Goal: Find specific fact: Find contact information

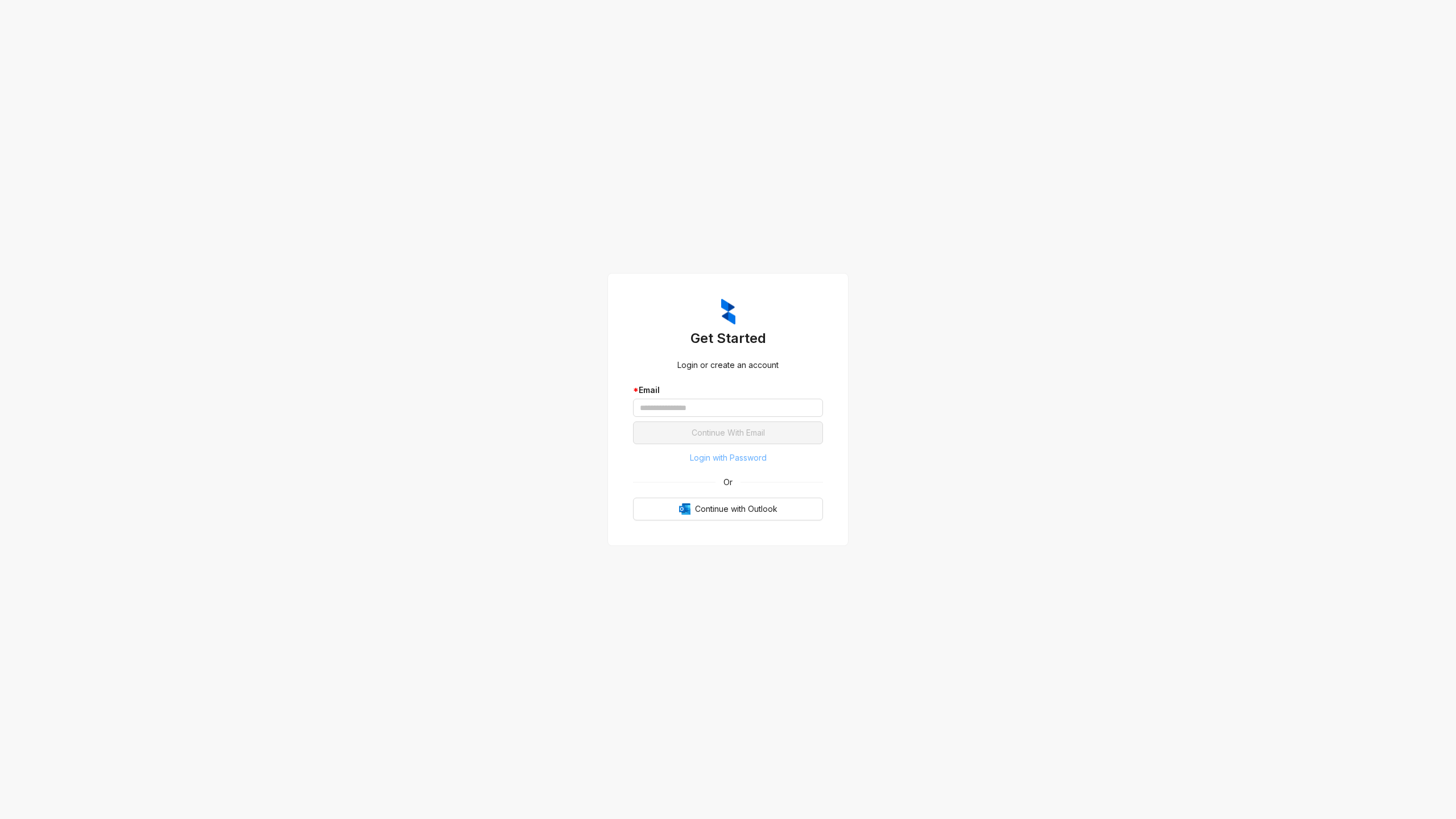
click at [719, 455] on span "Login with Password" at bounding box center [728, 458] width 77 height 13
type input "**********"
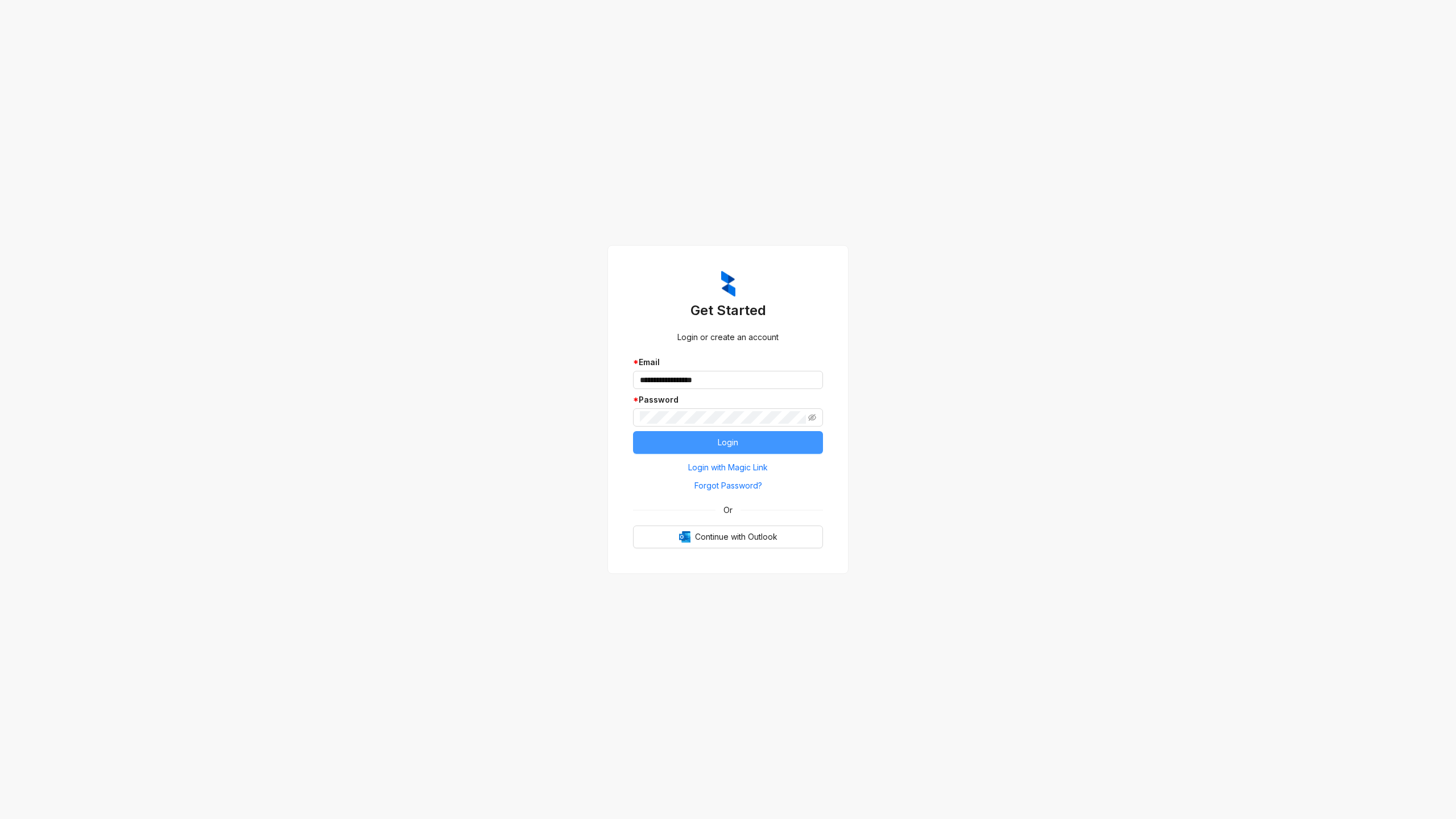
click at [729, 453] on button "Login" at bounding box center [728, 443] width 190 height 23
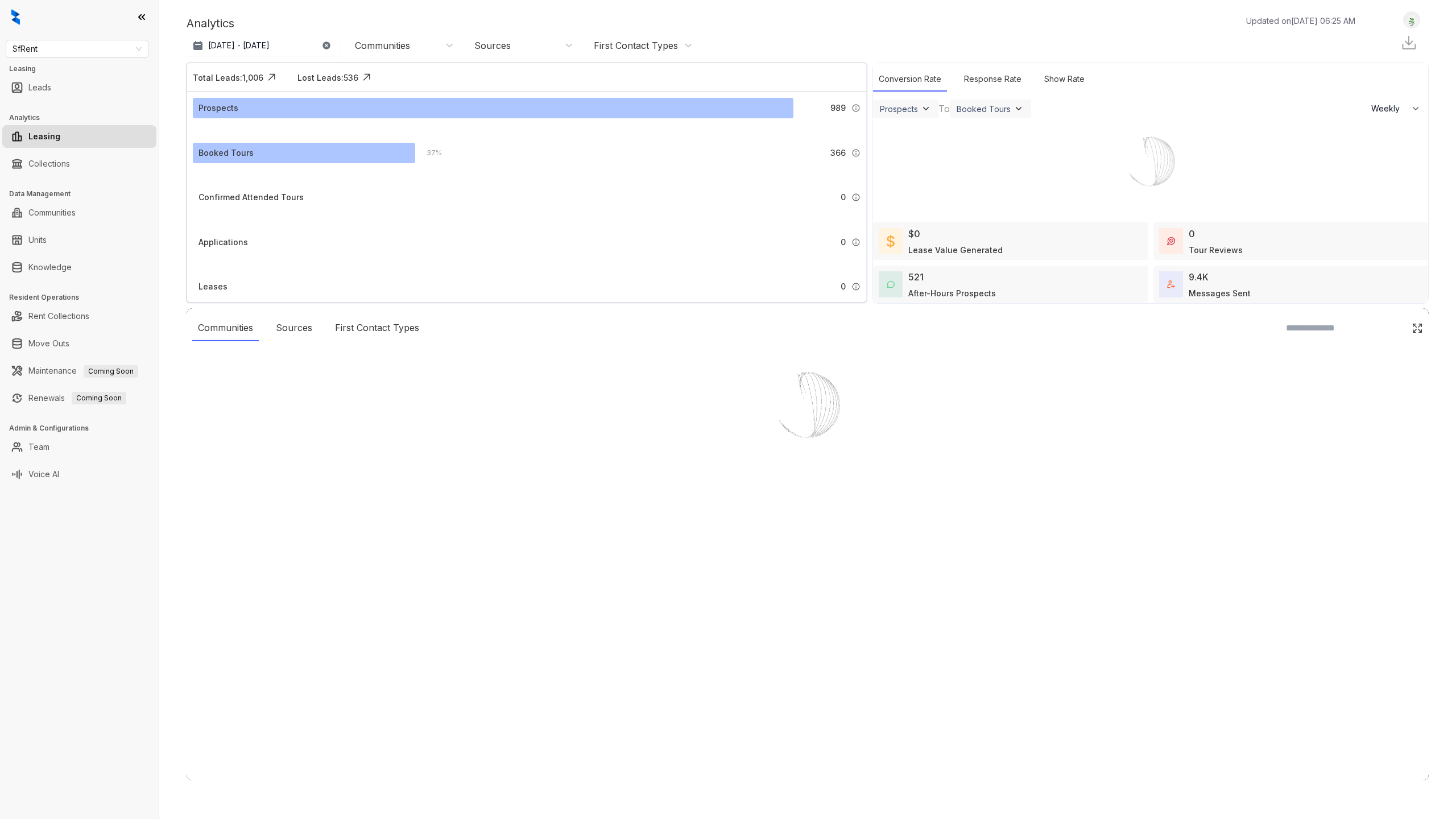
select select "******"
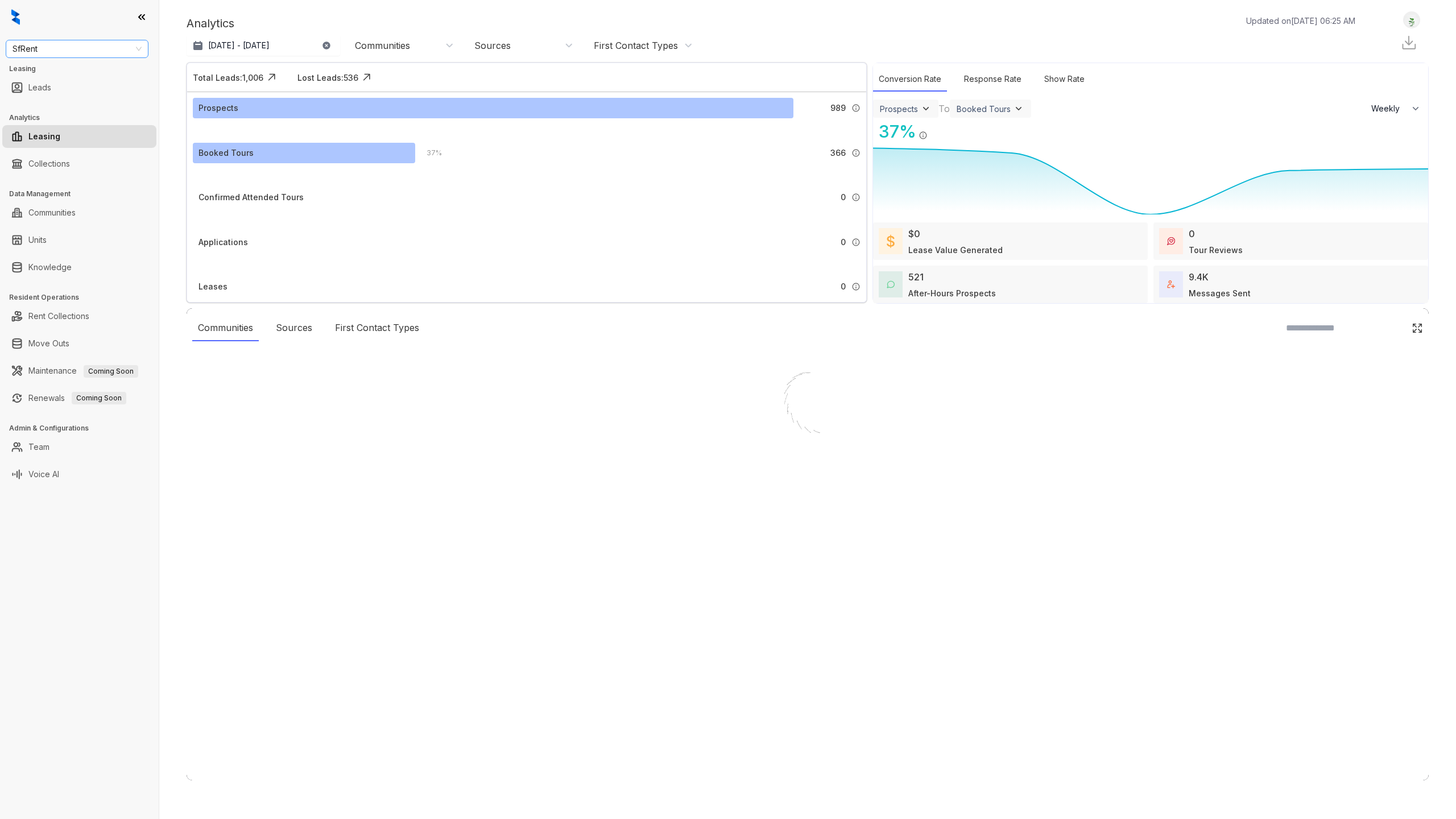
click at [115, 53] on span "SfRent" at bounding box center [77, 49] width 129 height 17
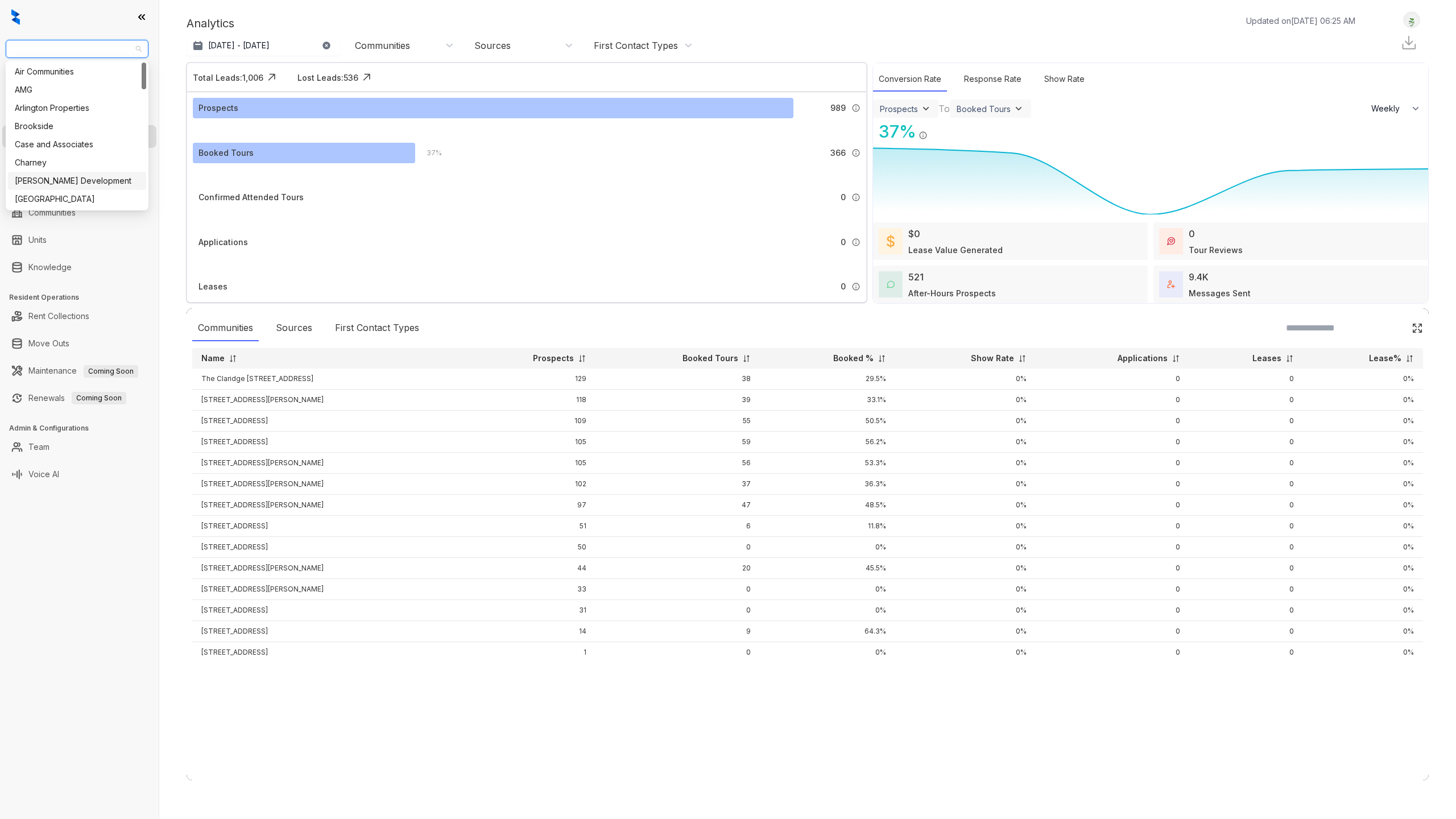
click at [103, 50] on span "SfRent" at bounding box center [77, 49] width 129 height 17
click at [85, 111] on div "United Apartment Group" at bounding box center [77, 115] width 124 height 13
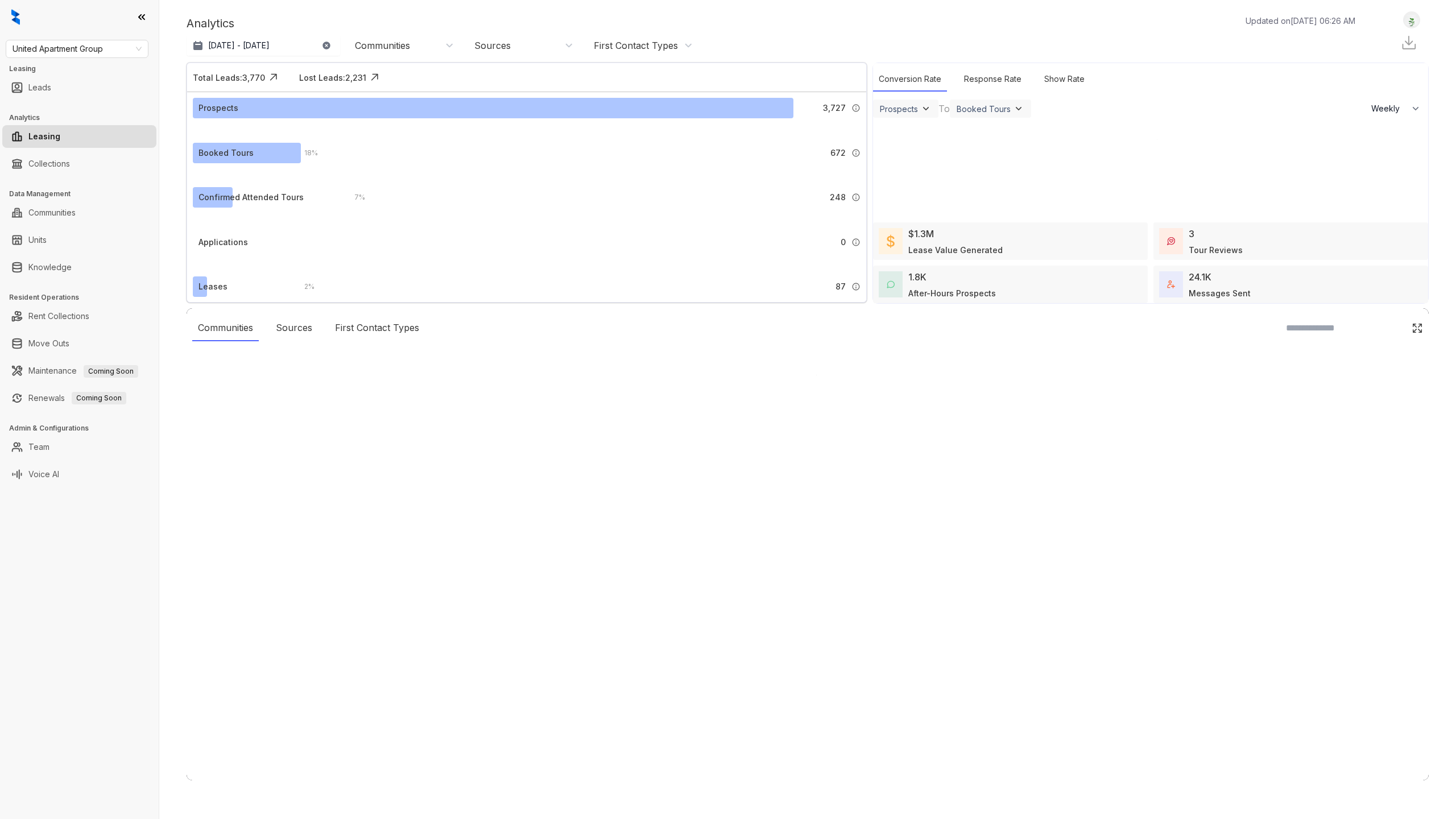
select select "******"
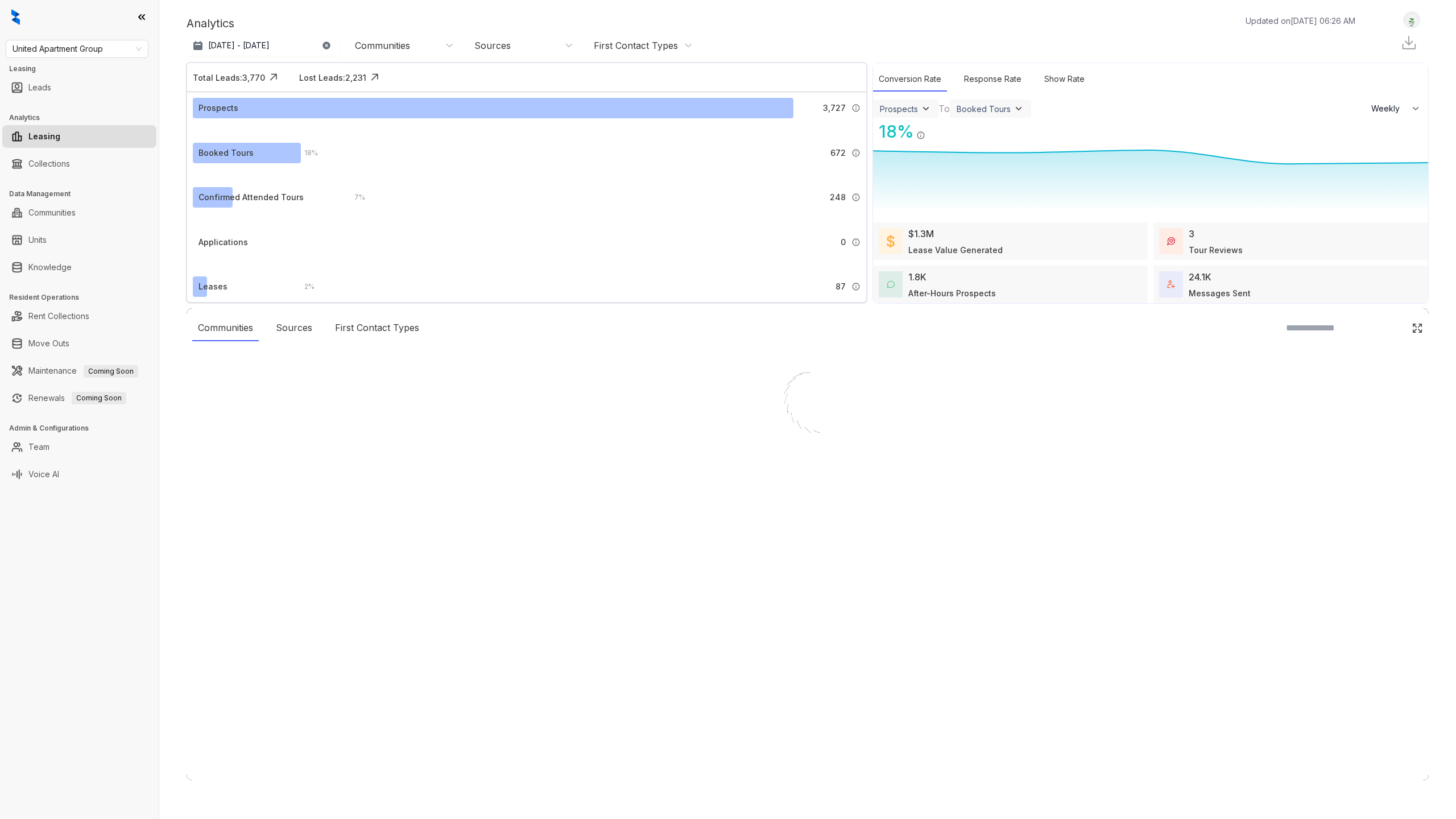
click at [30, 450] on div at bounding box center [728, 410] width 1456 height 819
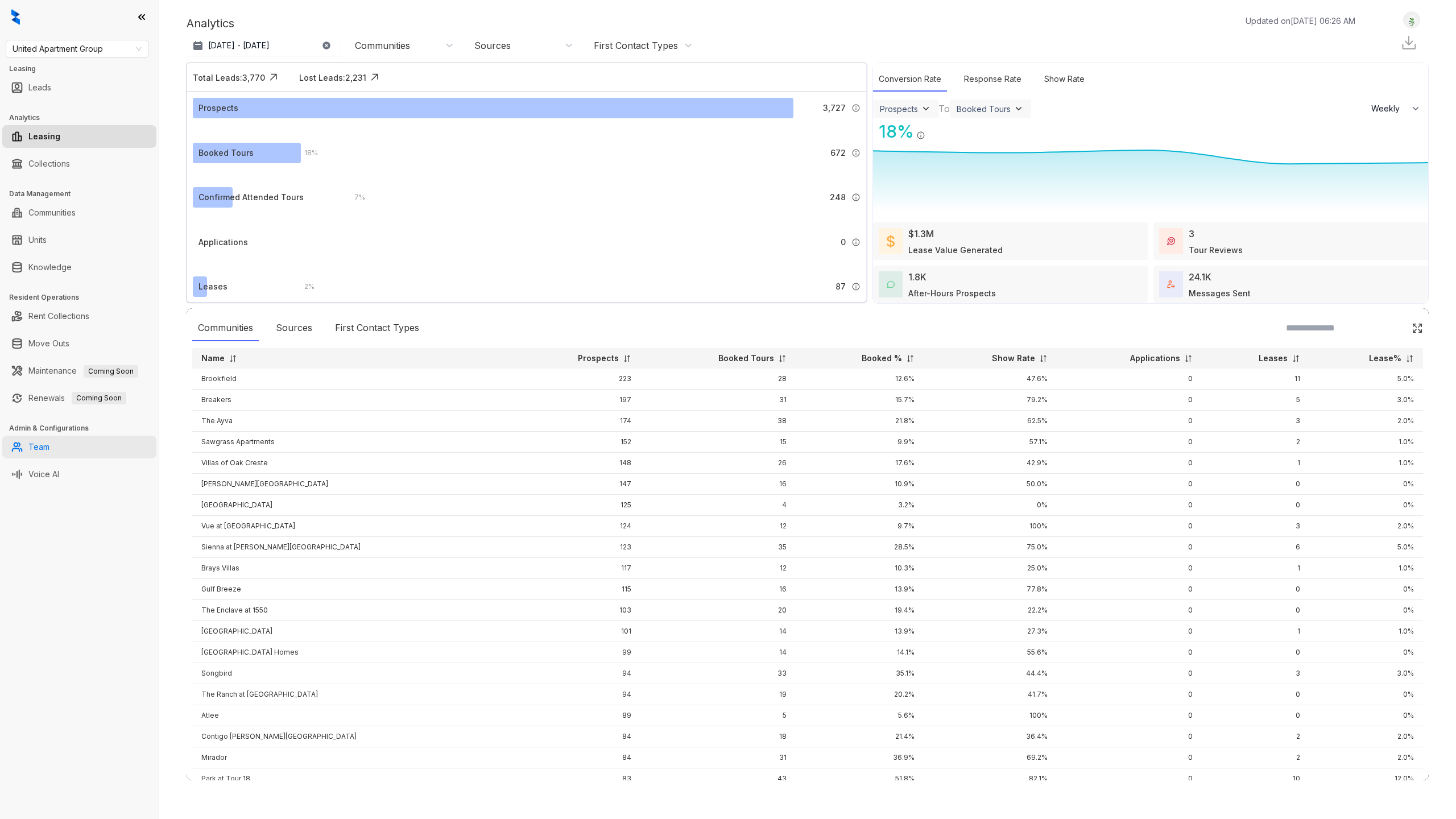
click at [39, 446] on link "Team" at bounding box center [39, 447] width 21 height 23
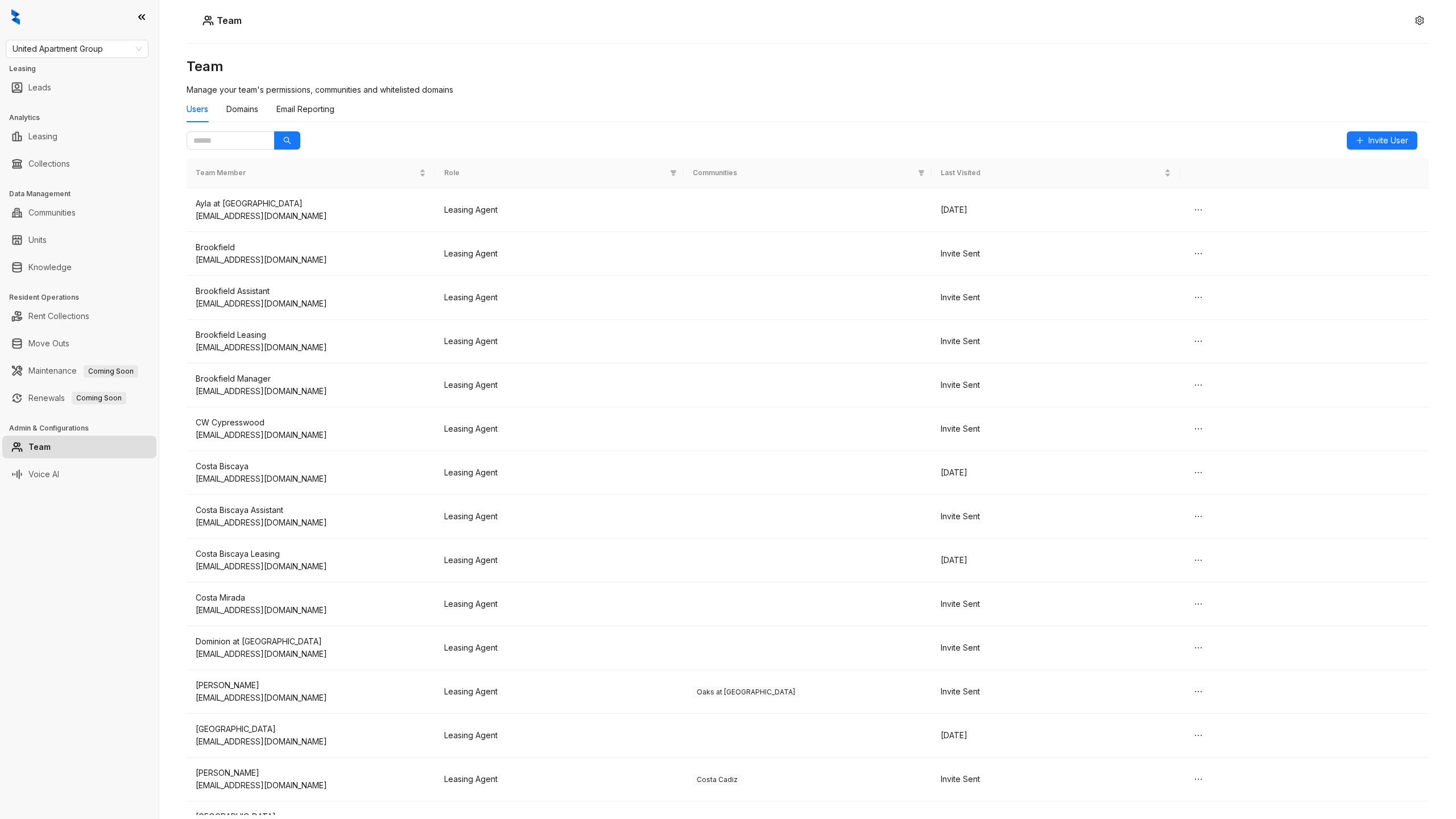
click at [458, 177] on span "Role" at bounding box center [555, 173] width 221 height 11
click at [675, 170] on icon "filter" at bounding box center [673, 173] width 7 height 7
click at [666, 257] on span "OK" at bounding box center [665, 253] width 11 height 13
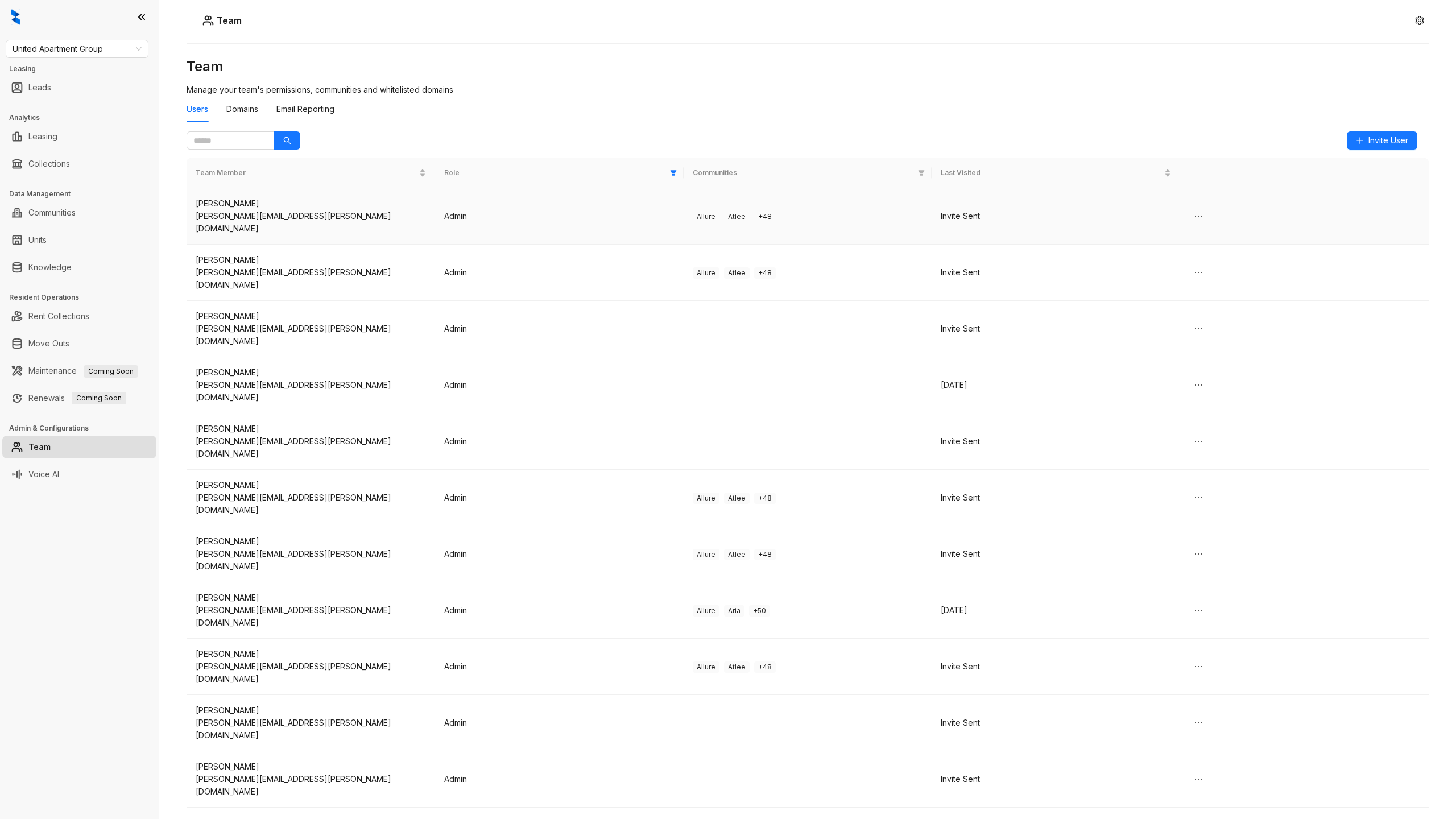
click at [1174, 215] on td "Invite Sent" at bounding box center [1056, 216] width 248 height 56
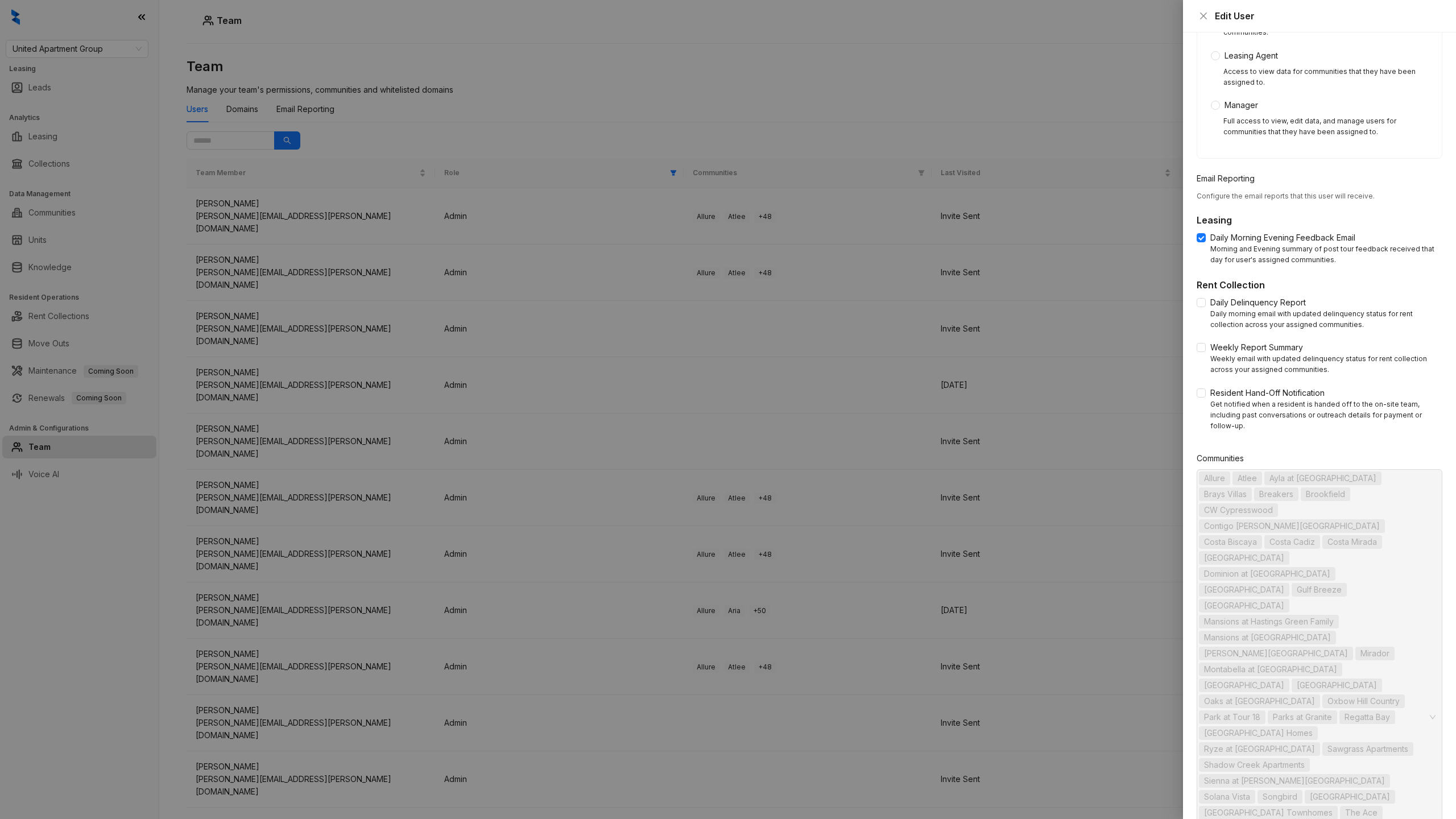
scroll to position [247, 0]
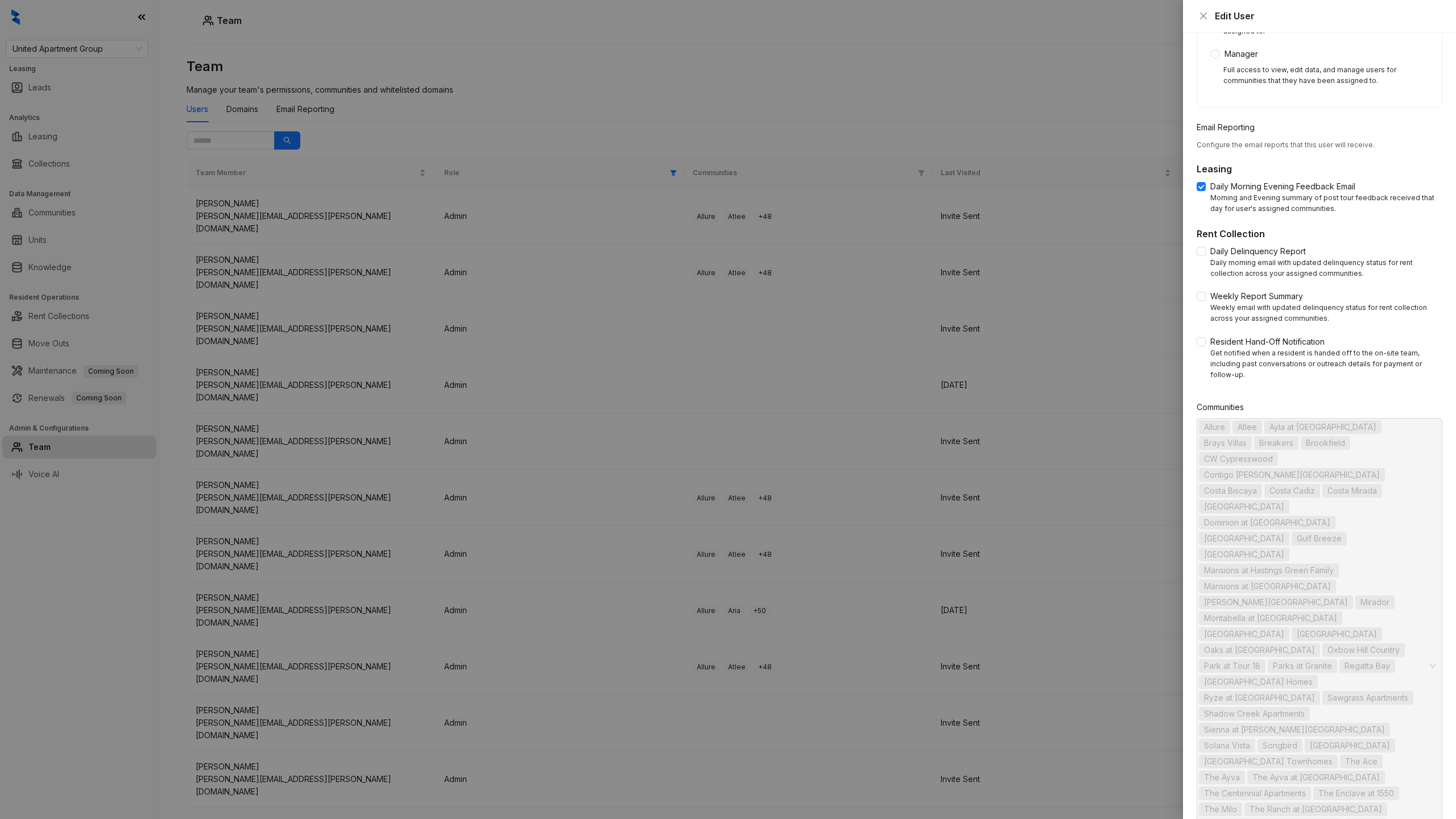
click at [563, 96] on div at bounding box center [728, 410] width 1456 height 819
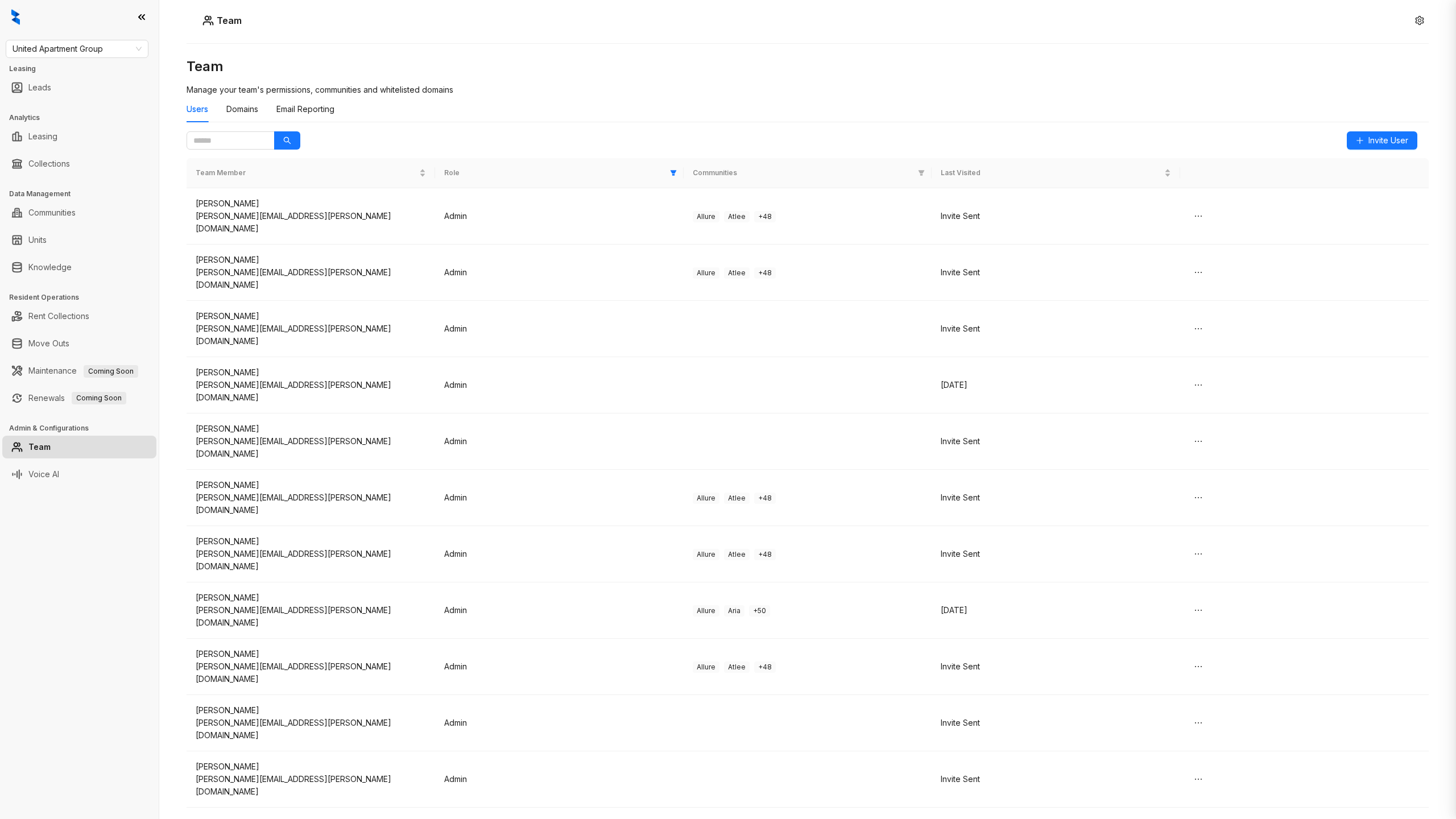
scroll to position [0, 0]
drag, startPoint x: 348, startPoint y: 220, endPoint x: 194, endPoint y: 214, distance: 154.1
click at [194, 214] on td "[PERSON_NAME] [PERSON_NAME][EMAIL_ADDRESS][PERSON_NAME][DOMAIN_NAME]" at bounding box center [310, 216] width 248 height 56
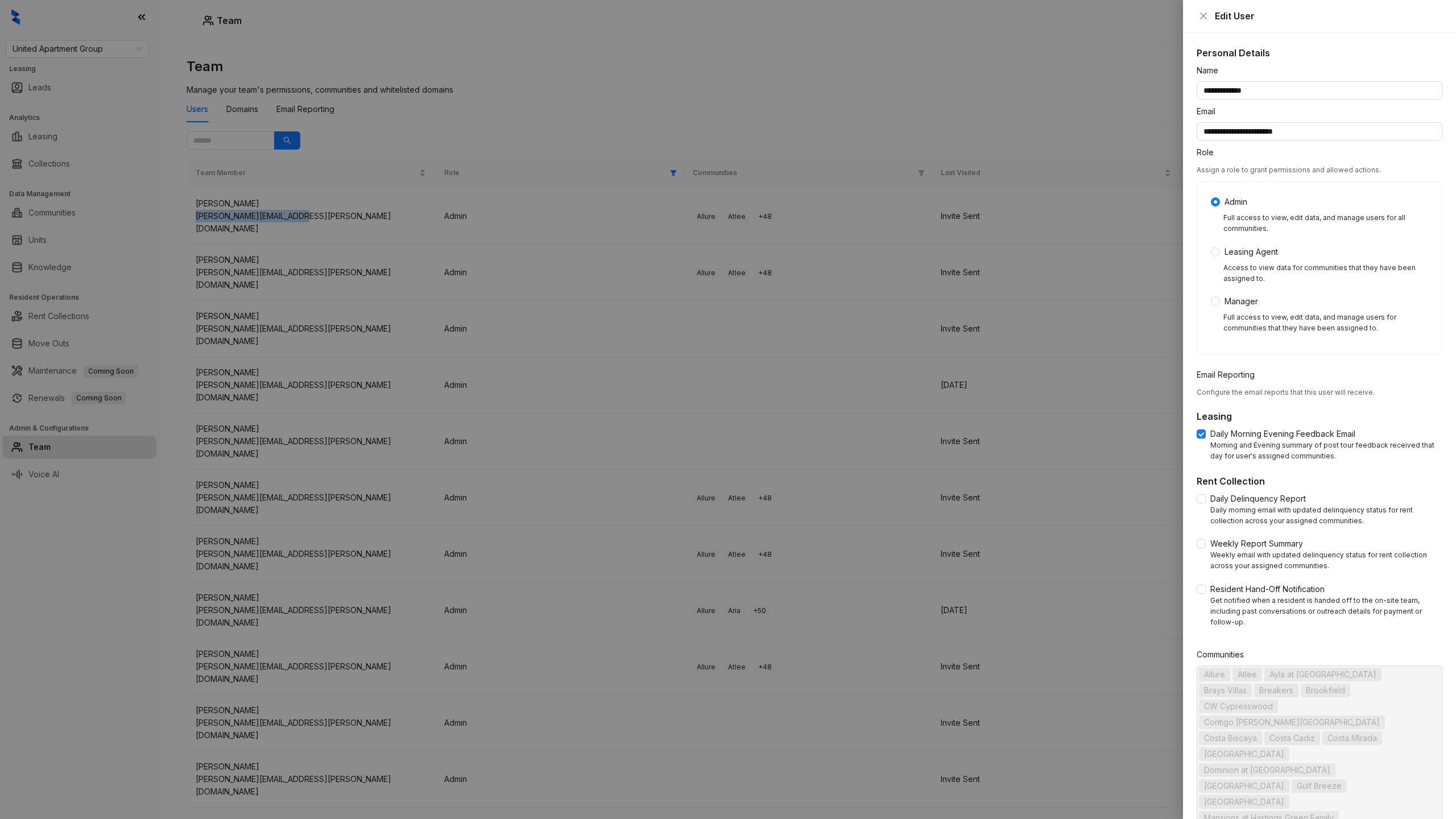
copy div "[PERSON_NAME][EMAIL_ADDRESS][PERSON_NAME][DOMAIN_NAME]"
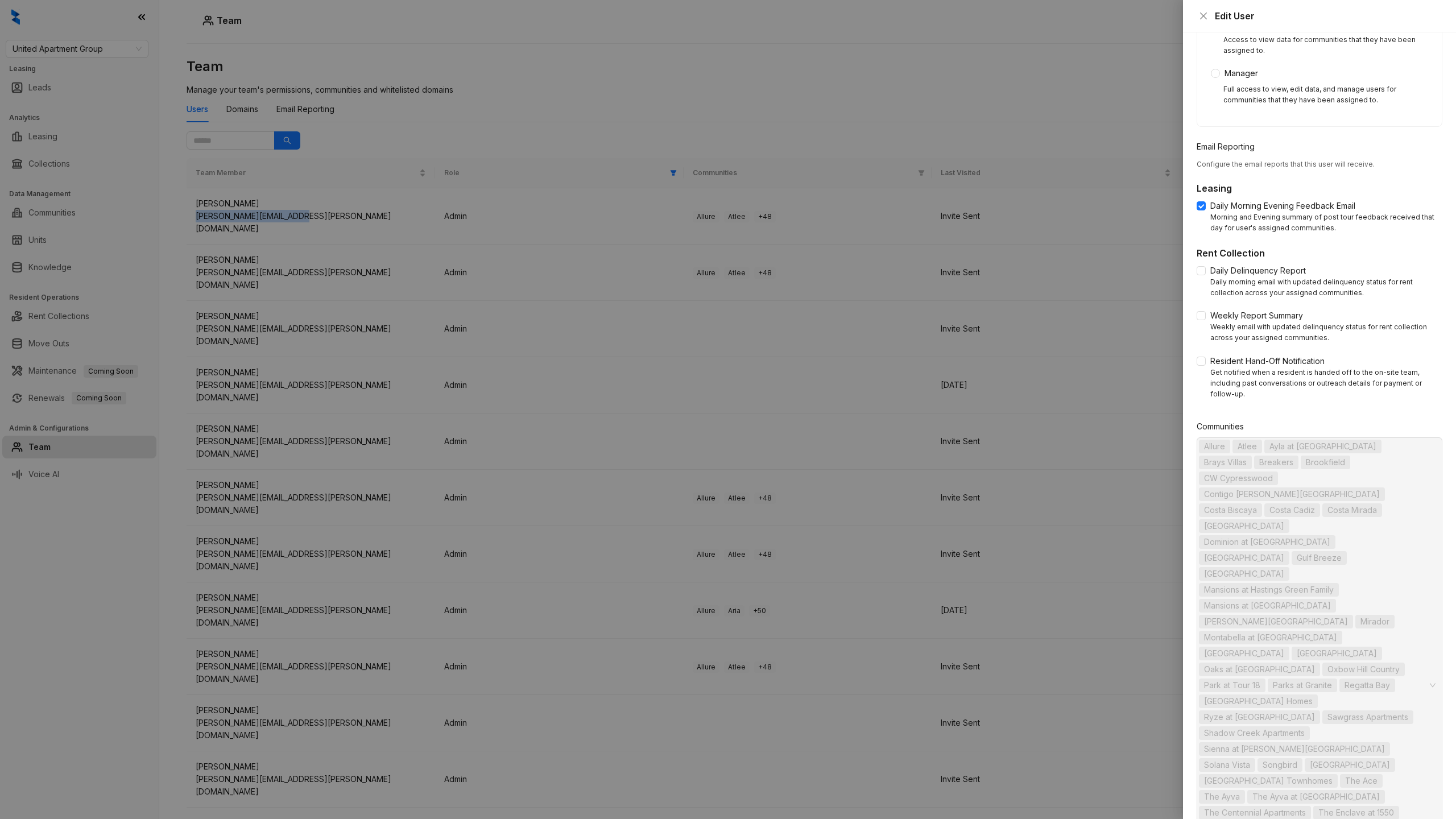
scroll to position [229, 0]
click at [391, 116] on div at bounding box center [728, 410] width 1456 height 819
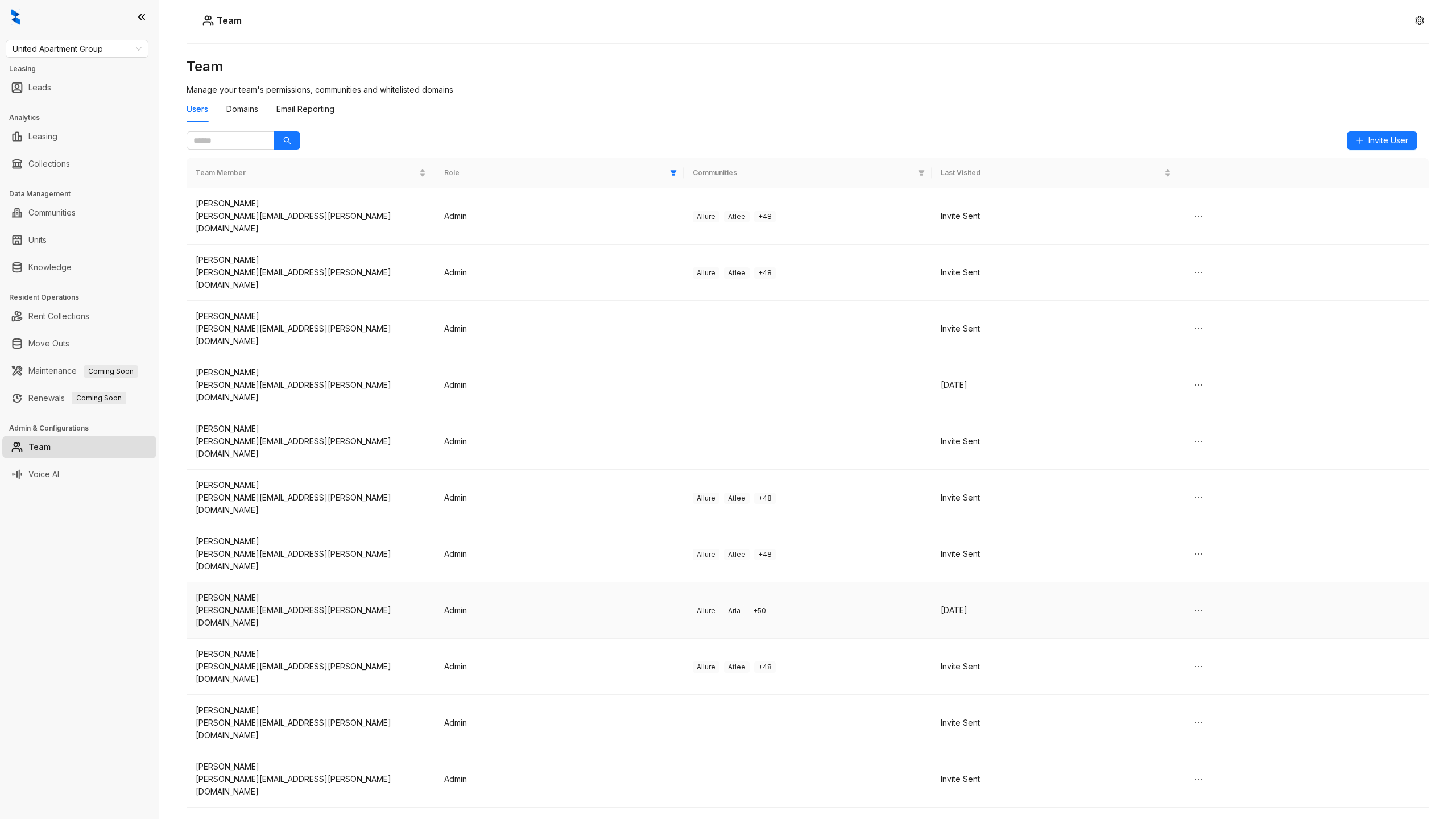
click at [284, 591] on div "[PERSON_NAME]" at bounding box center [311, 598] width 231 height 13
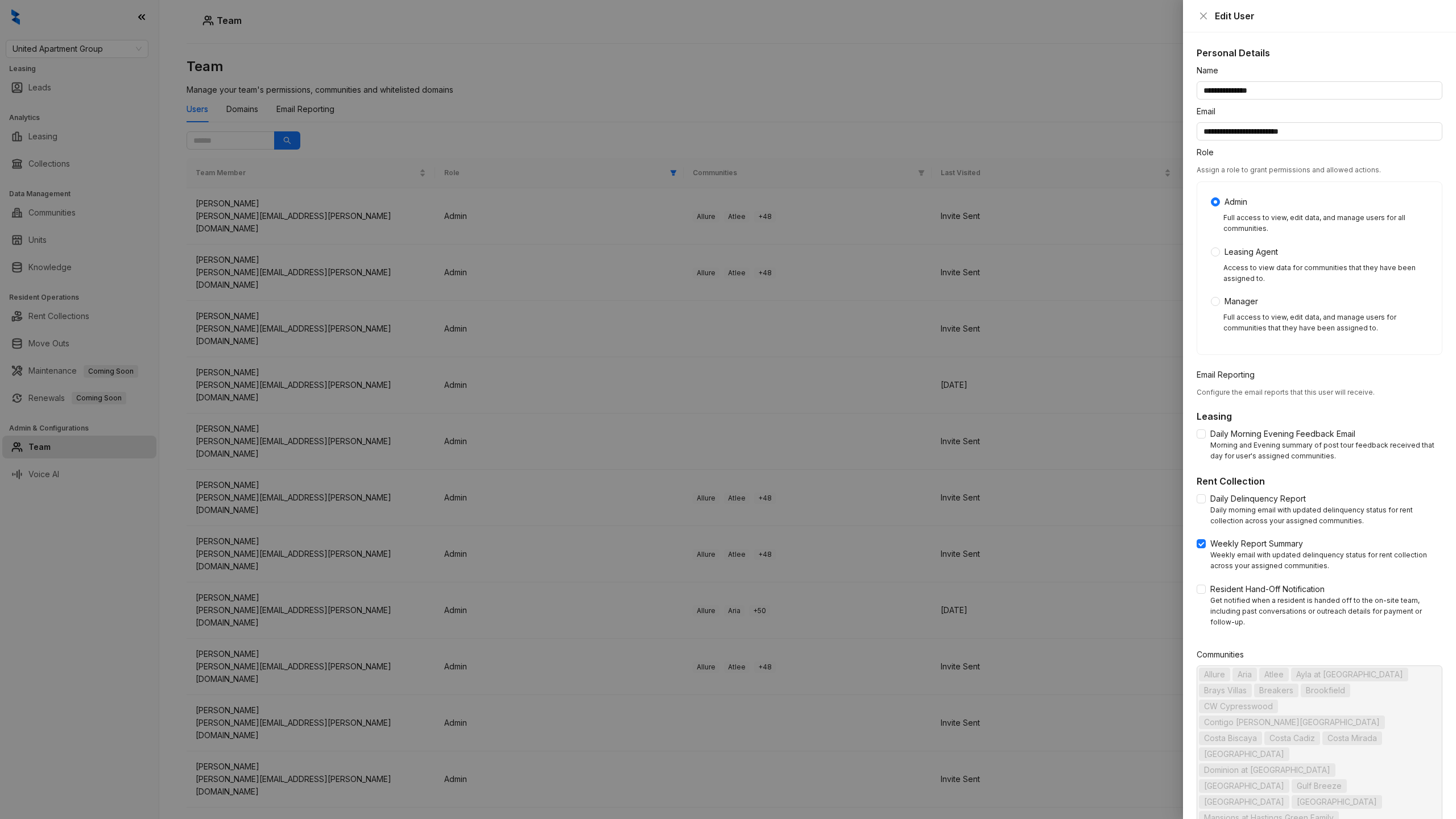
click at [287, 635] on div at bounding box center [728, 410] width 1456 height 819
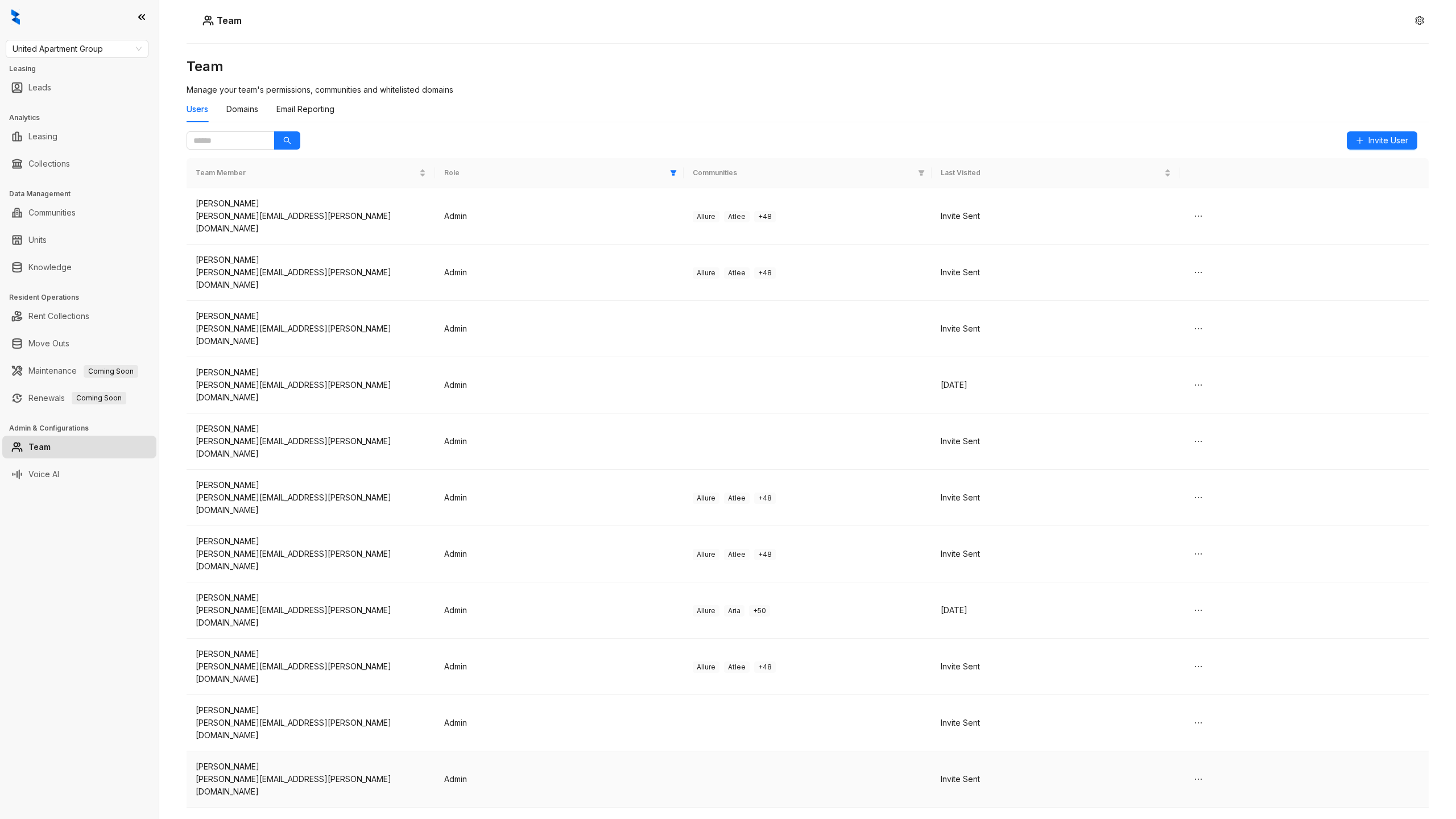
click at [287, 773] on div "[PERSON_NAME][EMAIL_ADDRESS][PERSON_NAME][DOMAIN_NAME]" at bounding box center [311, 786] width 231 height 25
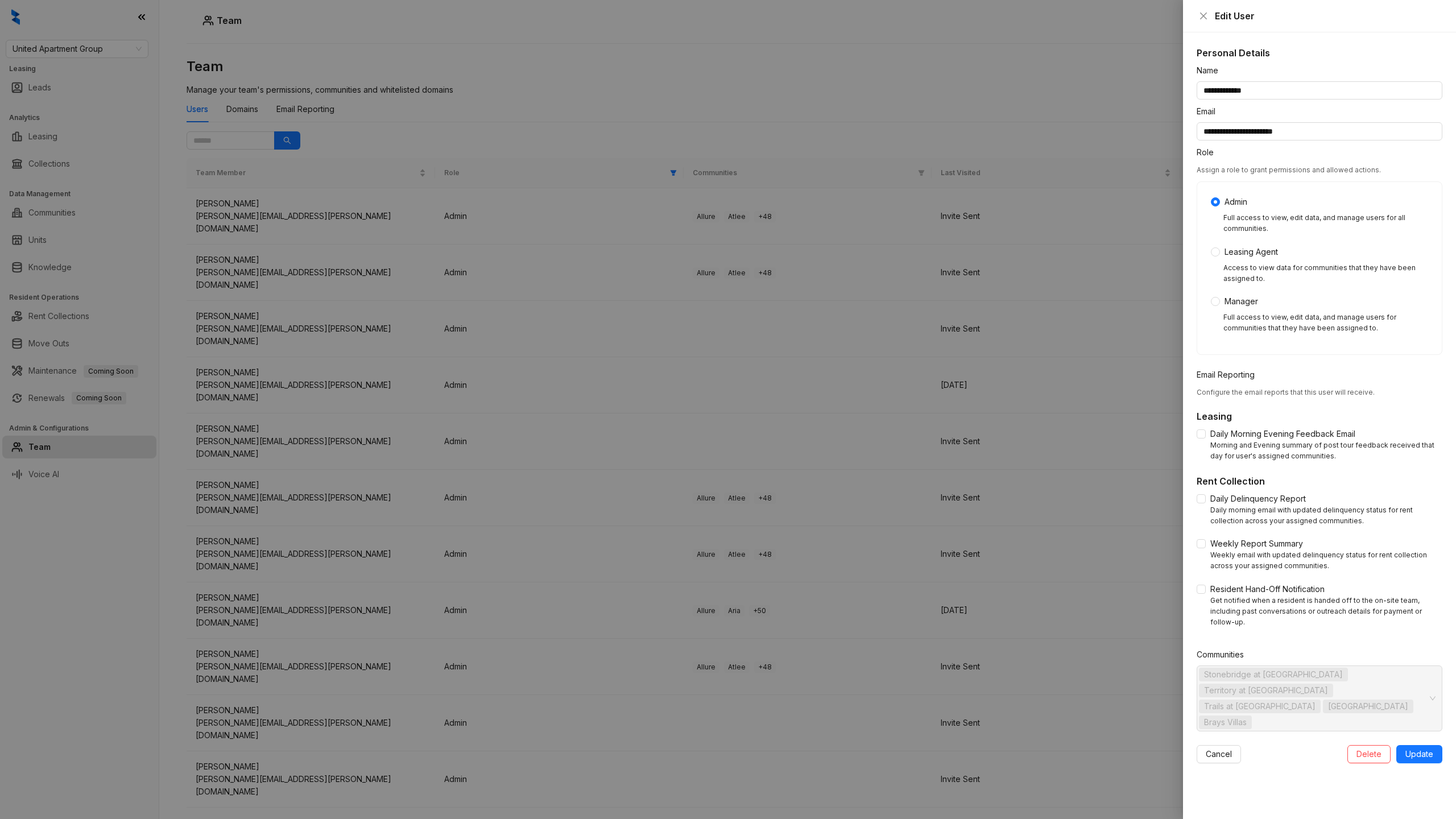
click at [237, 205] on div at bounding box center [728, 410] width 1456 height 819
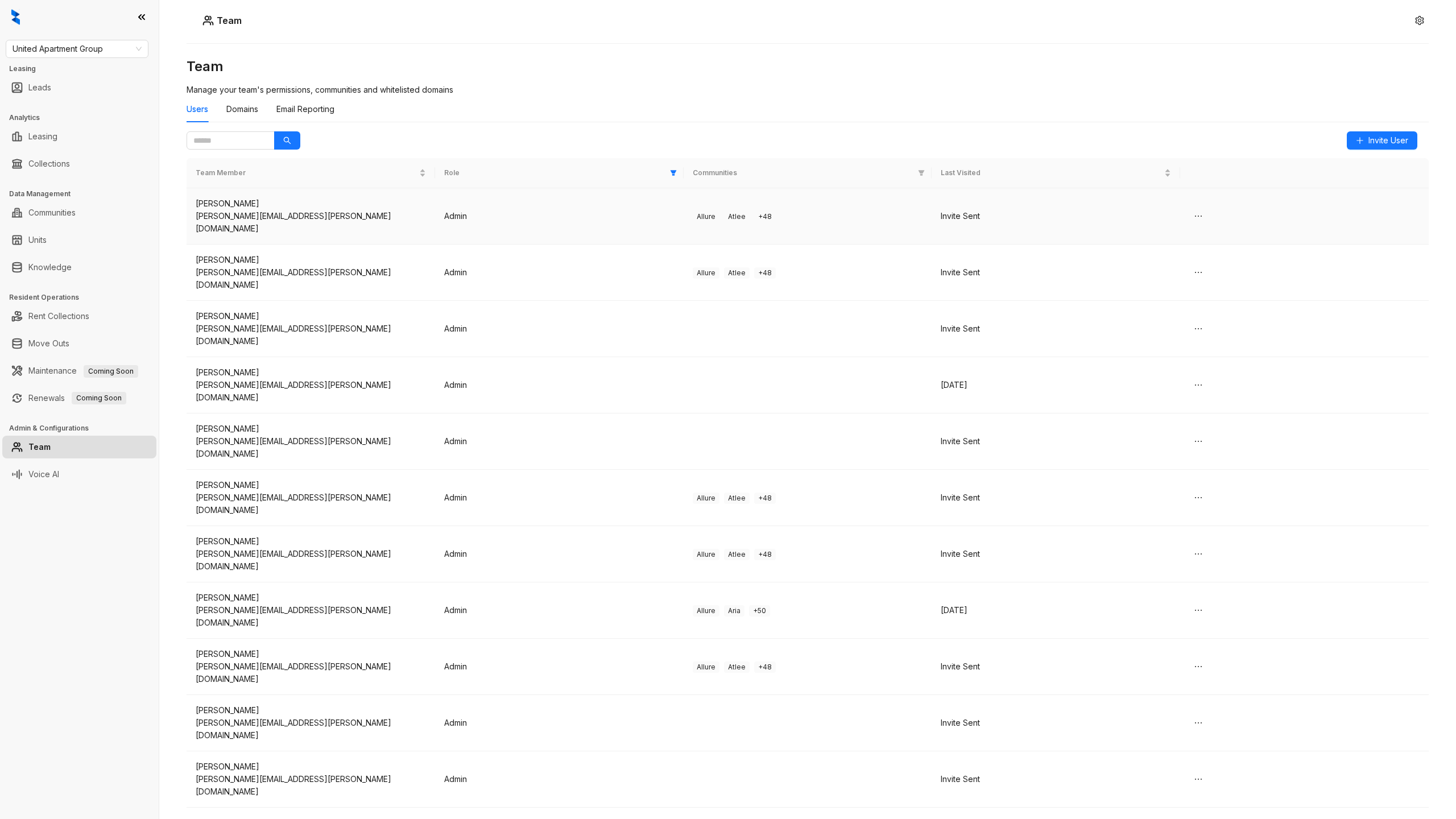
click at [238, 216] on div "[PERSON_NAME][EMAIL_ADDRESS][PERSON_NAME][DOMAIN_NAME]" at bounding box center [311, 223] width 231 height 25
